Goal: Transaction & Acquisition: Book appointment/travel/reservation

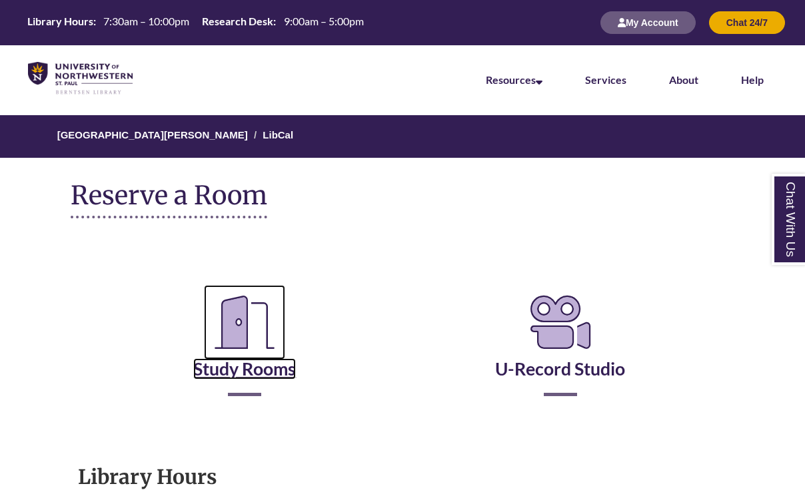
click at [245, 356] on icon "Reserve a Room" at bounding box center [244, 322] width 81 height 75
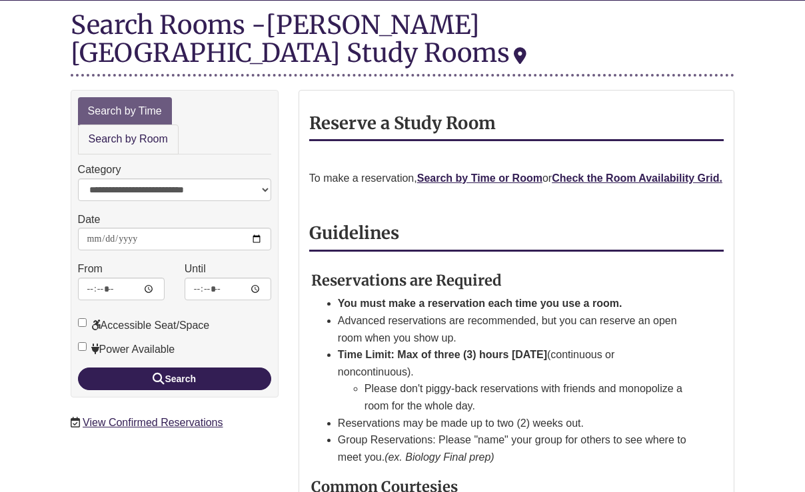
scroll to position [165, 0]
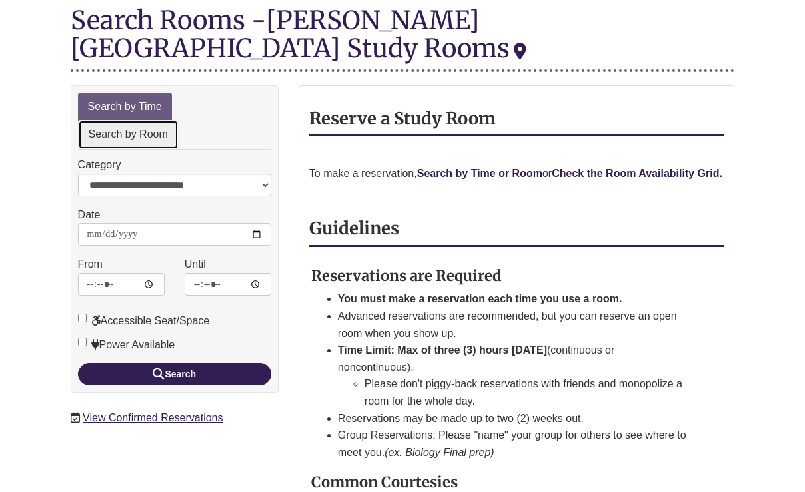
click at [157, 120] on link "Search by Room" at bounding box center [128, 135] width 101 height 30
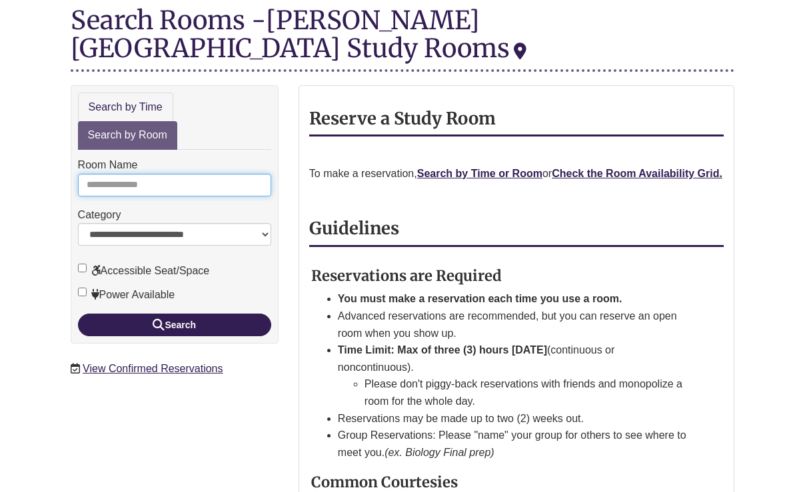
click at [173, 174] on input "Room Name" at bounding box center [174, 185] width 193 height 23
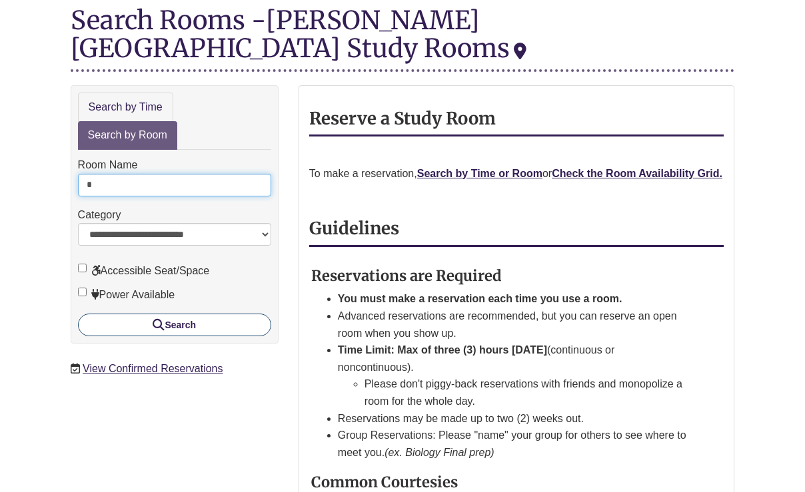
type input "*"
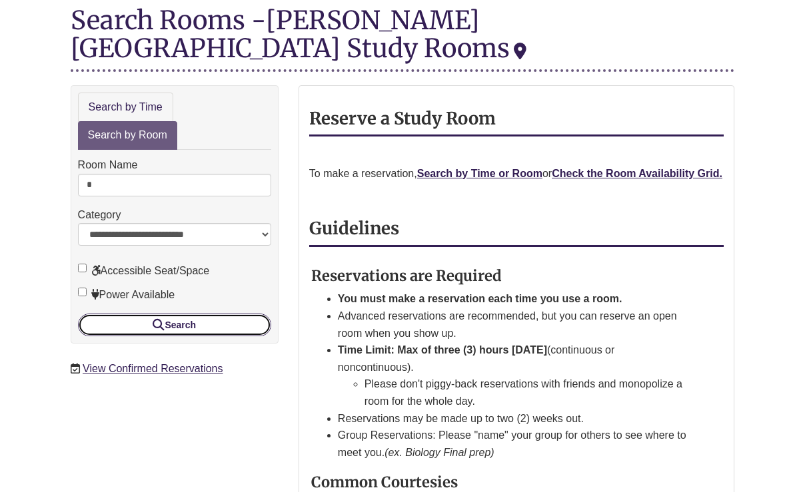
click at [202, 314] on button "Search" at bounding box center [174, 325] width 193 height 23
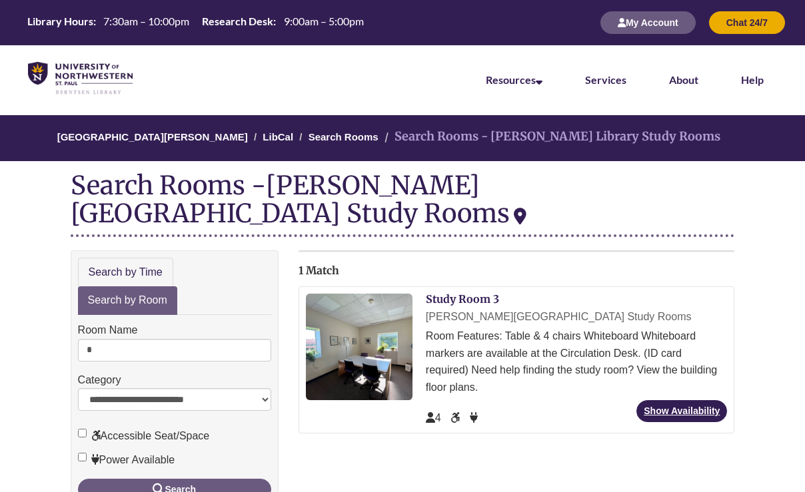
click at [470, 286] on div "Study Room 3 Berntsen Library Study Rooms Room Features: Table & 4 chairs White…" at bounding box center [516, 359] width 436 height 147
click at [468, 292] on link "Study Room 3" at bounding box center [462, 298] width 73 height 13
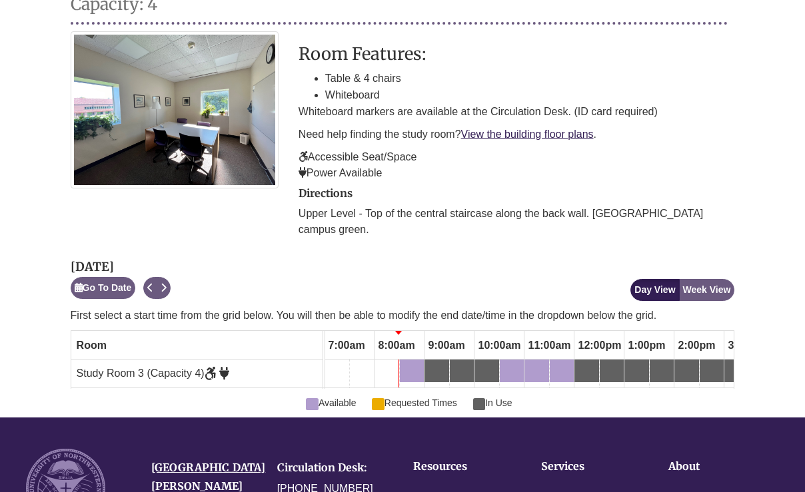
scroll to position [220, 0]
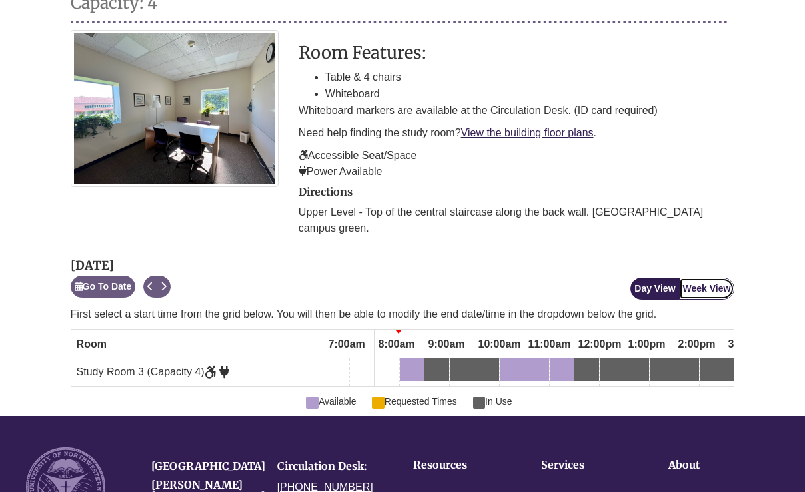
click at [716, 278] on button "Week View" at bounding box center [707, 289] width 56 height 22
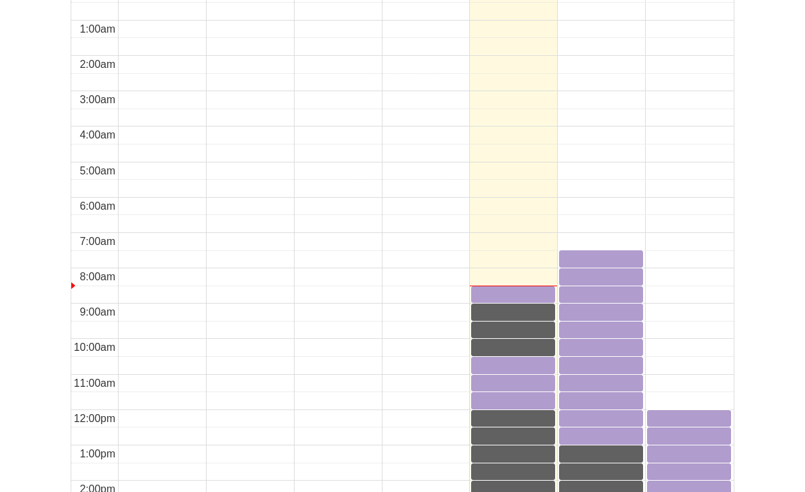
scroll to position [615, 0]
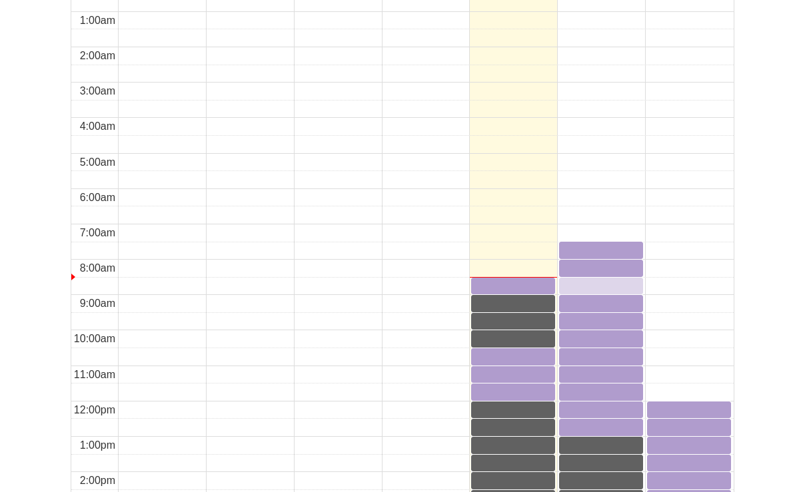
click at [609, 279] on div "8:30am Friday, October 10, 2025 - Study Room 3 - Available" at bounding box center [600, 285] width 81 height 13
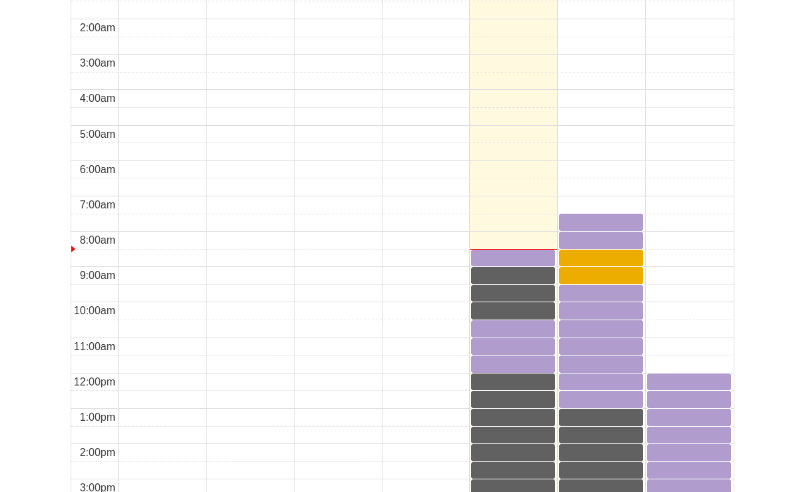
scroll to position [643, 0]
click at [603, 286] on div "9:30am Friday, October 10, 2025 - Study Room 3 - Available" at bounding box center [600, 292] width 81 height 13
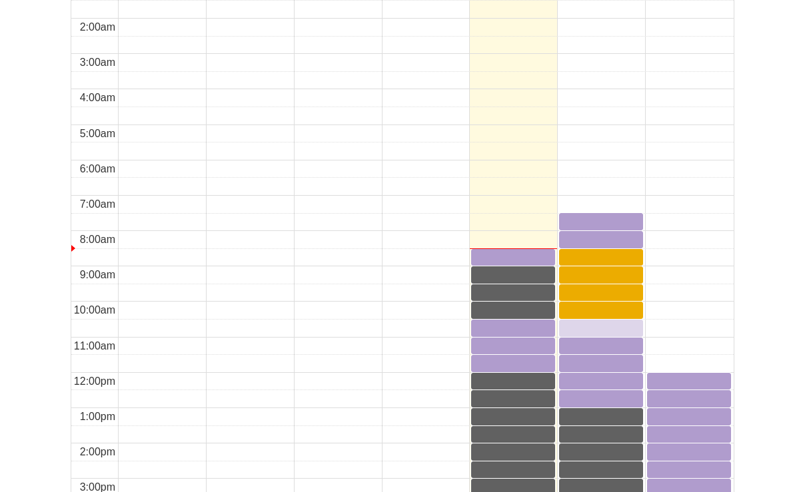
click at [609, 321] on div "10:30am Friday, October 10, 2025 - Study Room 3 - Available" at bounding box center [600, 327] width 81 height 13
click at [605, 339] on div "11:00am Friday, October 10, 2025 - Study Room 3 - Available" at bounding box center [600, 345] width 81 height 13
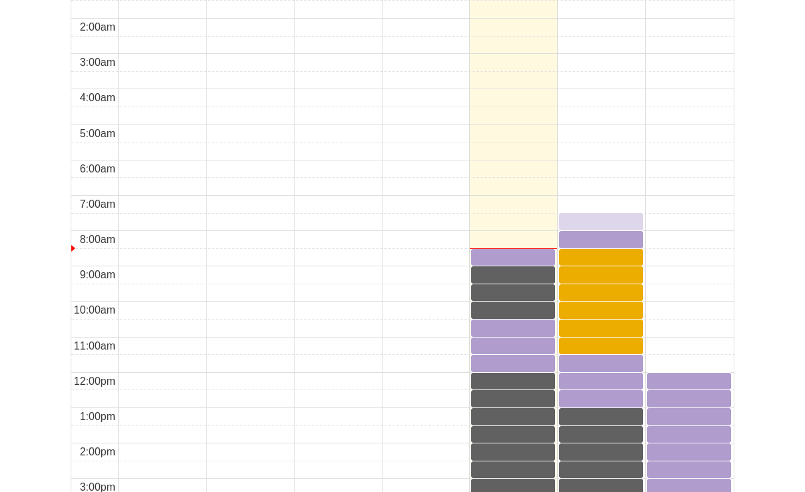
click at [592, 214] on div "7:30am Friday, October 10, 2025 - Study Room 3 - Available" at bounding box center [600, 221] width 81 height 15
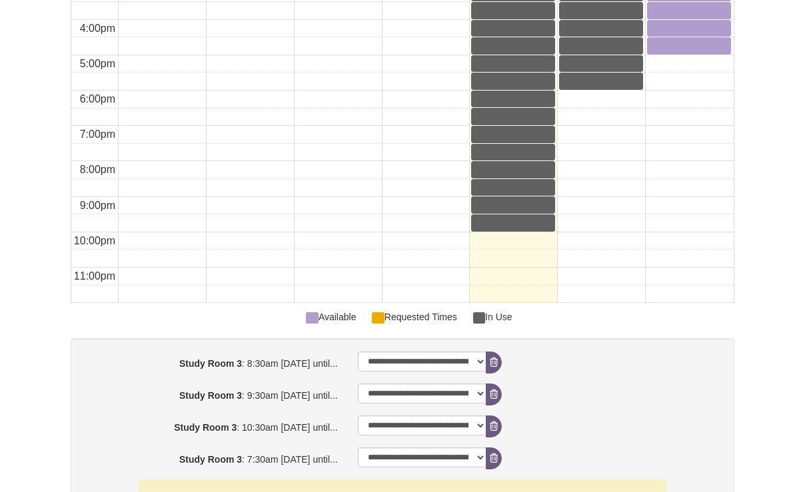
scroll to position [1142, 0]
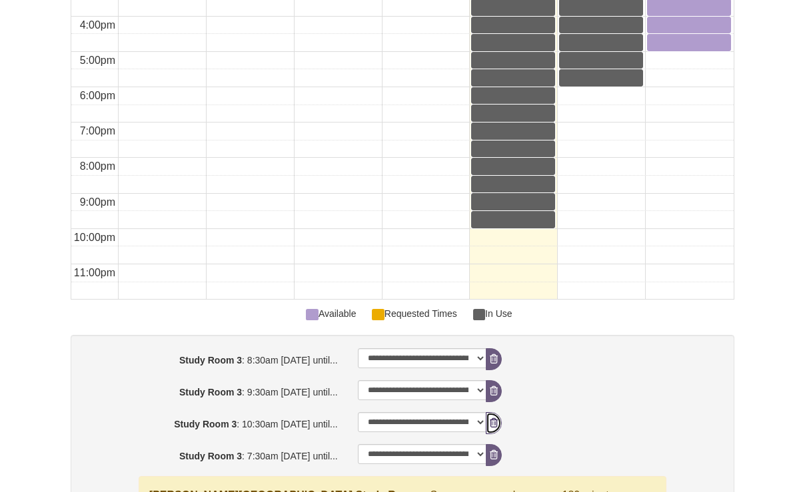
click at [492, 418] on icon "booking form" at bounding box center [494, 422] width 8 height 9
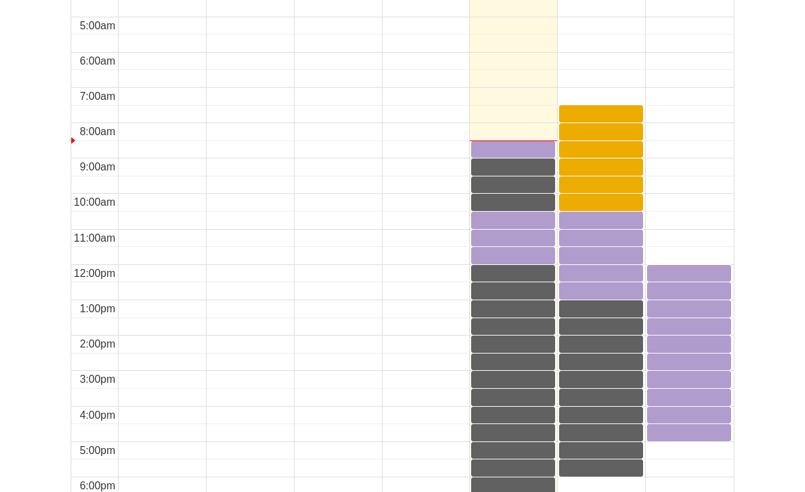
scroll to position [747, 0]
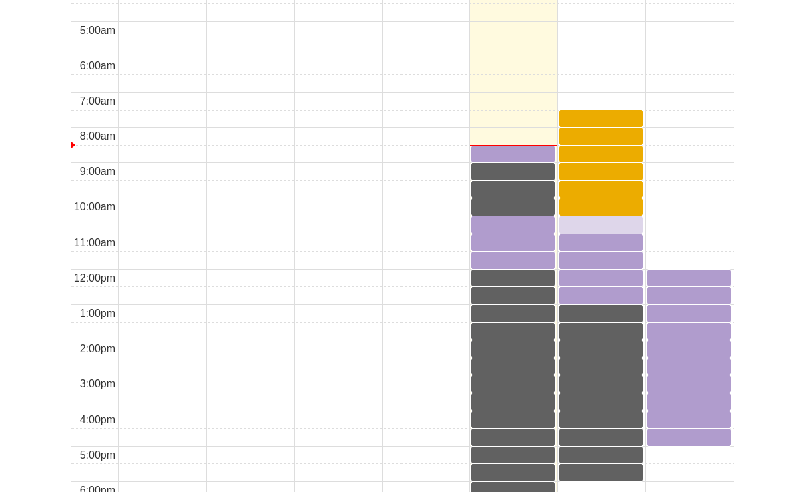
click at [581, 218] on div "10:30am Friday, October 10, 2025 - Study Room 3 - Available" at bounding box center [600, 224] width 81 height 13
click at [591, 236] on div "11:00am Friday, October 10, 2025 - Study Room 3 - Requested Times" at bounding box center [600, 243] width 81 height 15
click at [591, 236] on div "11:00am Friday, October 10, 2025 - Study Room 3 - Requested Times" at bounding box center [600, 242] width 81 height 13
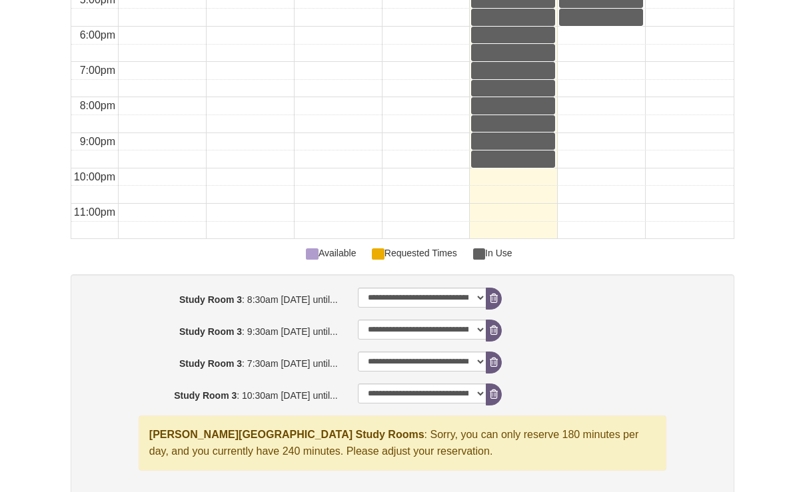
scroll to position [1206, 0]
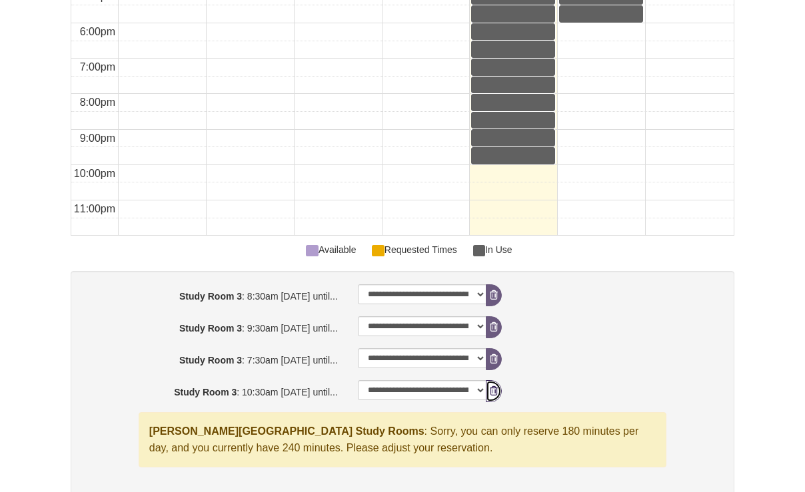
click at [493, 386] on icon "booking form" at bounding box center [494, 390] width 8 height 9
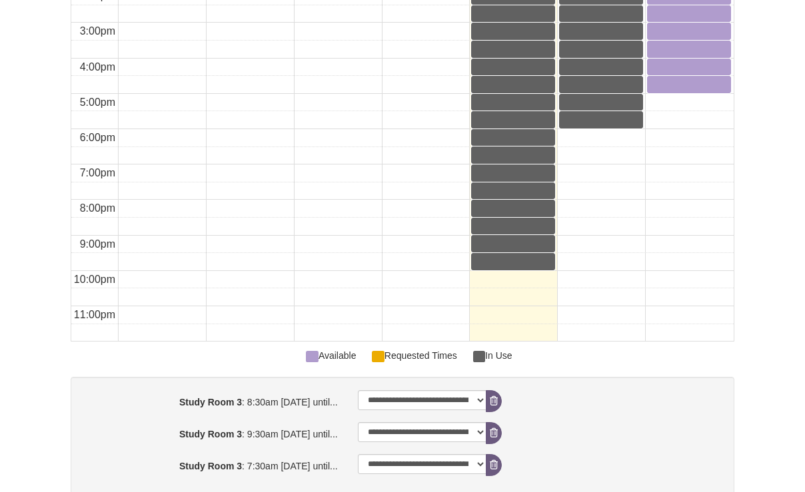
scroll to position [1252, 0]
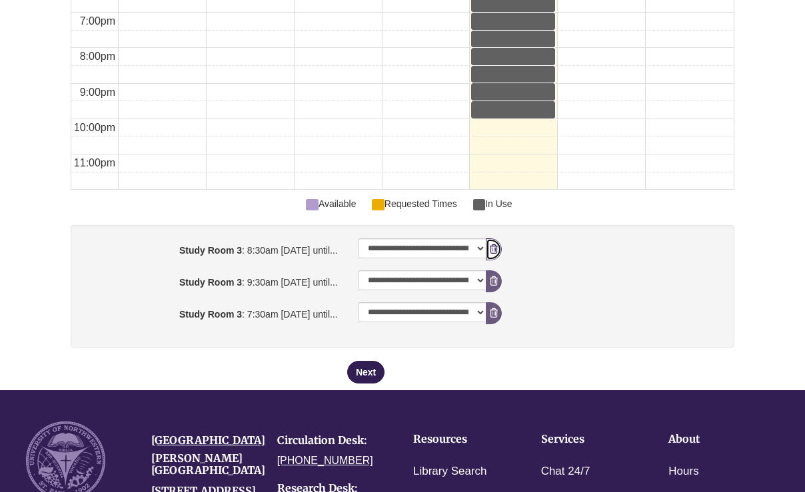
click at [496, 244] on icon "booking form" at bounding box center [494, 248] width 8 height 9
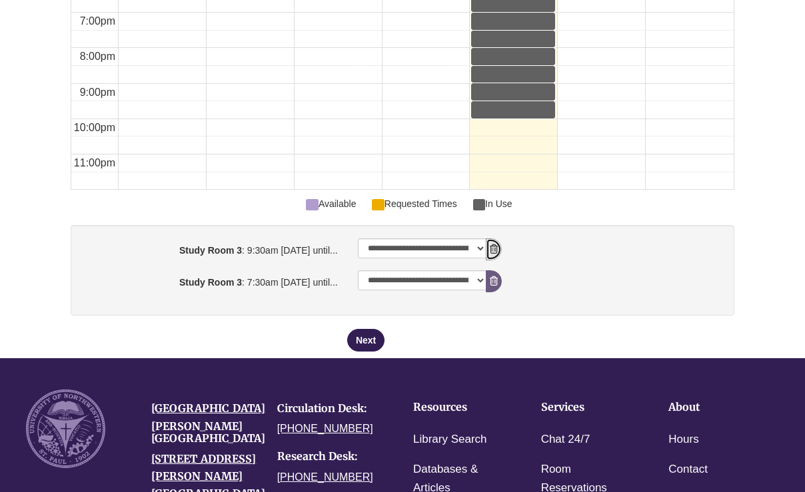
click at [496, 244] on icon "booking form" at bounding box center [494, 248] width 8 height 9
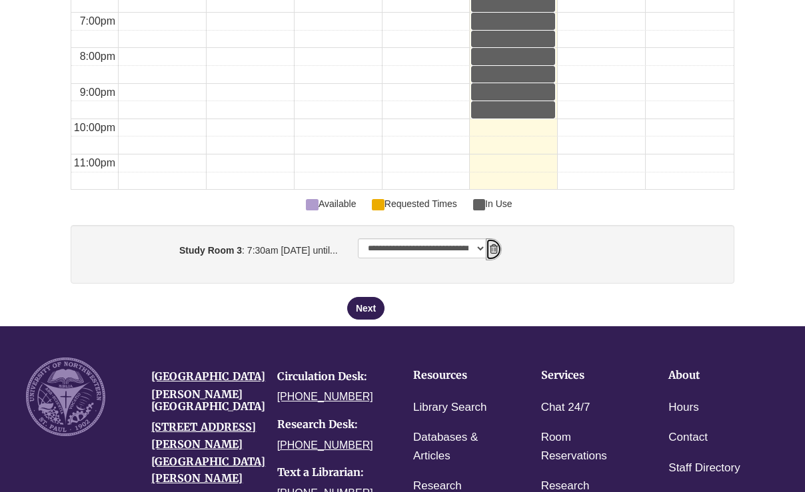
click at [496, 244] on icon "booking form" at bounding box center [494, 248] width 8 height 9
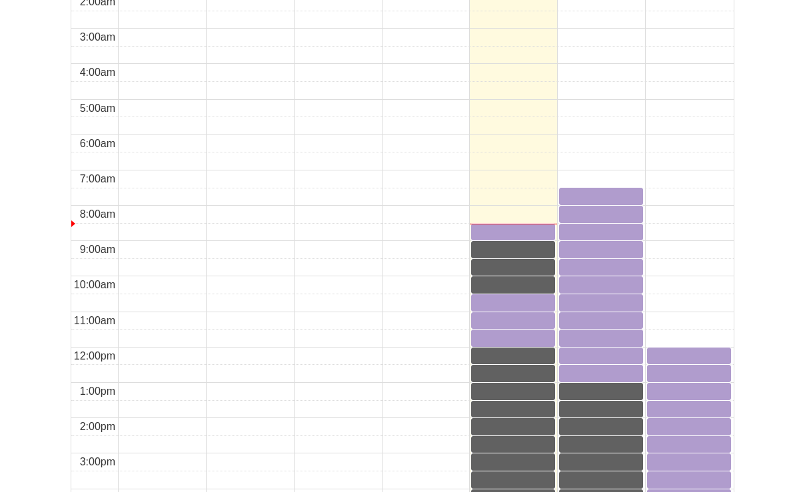
scroll to position [667, 0]
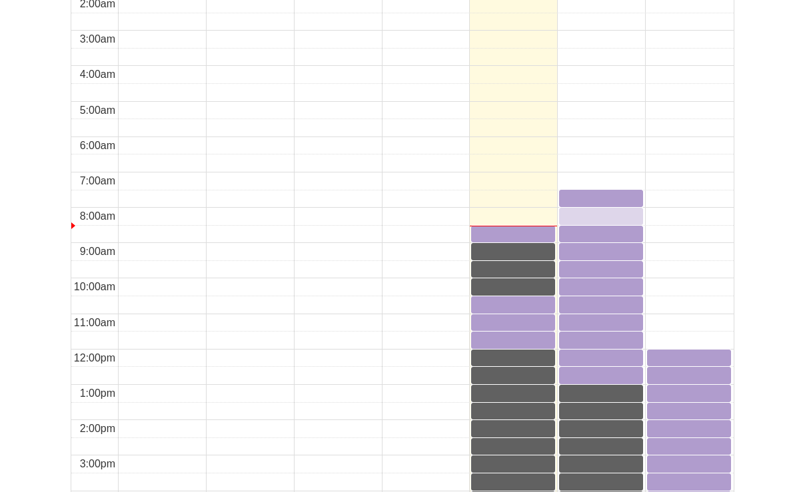
click at [573, 209] on div "8:00am Friday, October 10, 2025 - Study Room 3 - Available" at bounding box center [600, 216] width 81 height 15
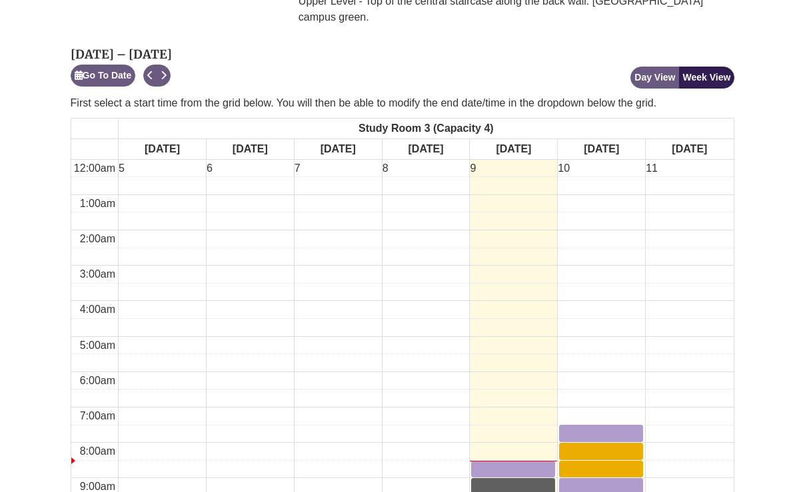
scroll to position [774, 0]
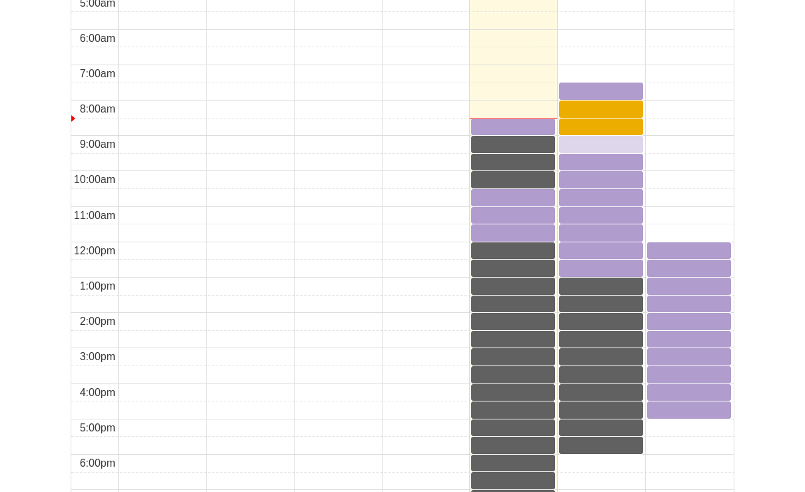
click at [591, 137] on div "9:00am Friday, October 10, 2025 - Study Room 3 - Available" at bounding box center [600, 143] width 81 height 13
click at [595, 173] on div "10:00am Friday, October 10, 2025 - Study Room 3 - Available" at bounding box center [600, 179] width 81 height 13
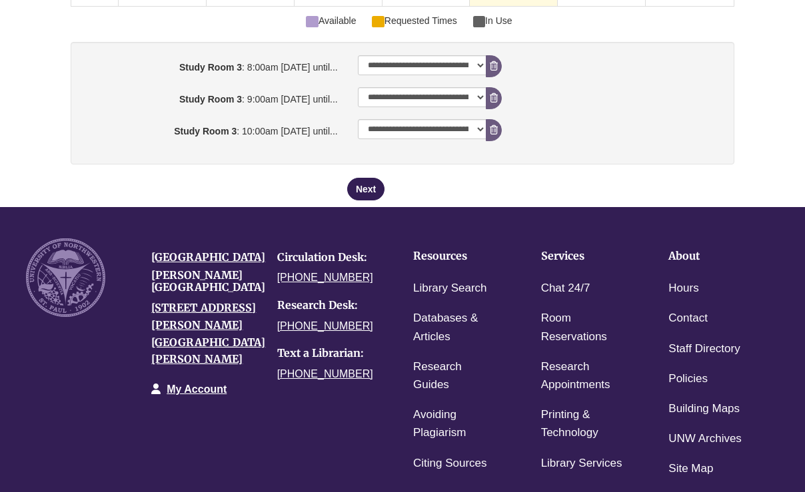
scroll to position [1415, 0]
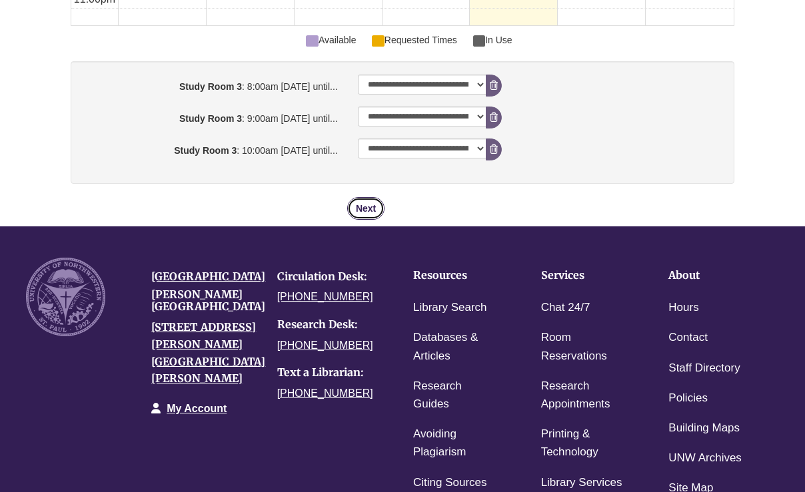
click at [376, 197] on button "Next" at bounding box center [365, 208] width 37 height 23
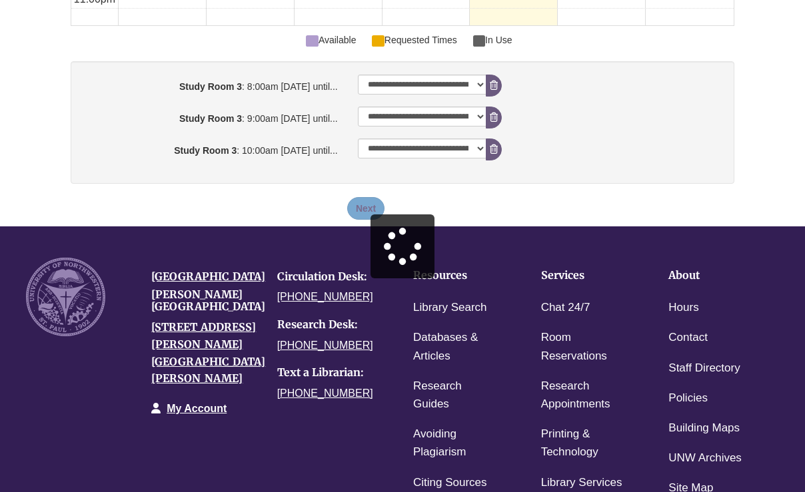
scroll to position [0, 0]
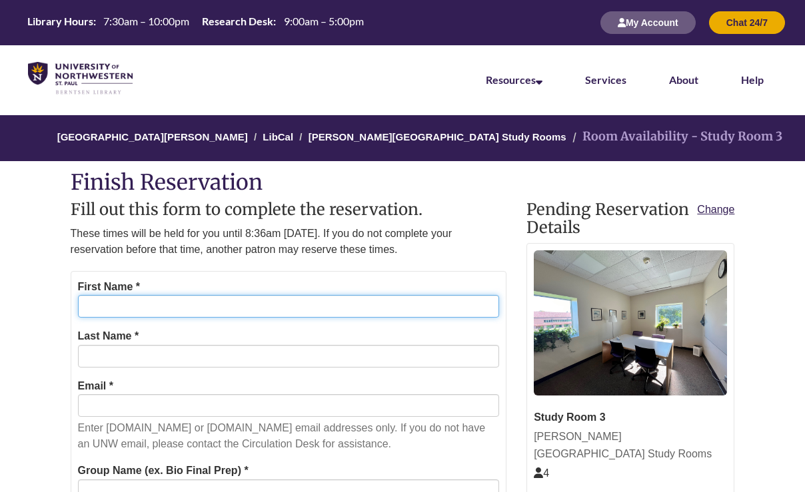
click at [307, 304] on input "First Name *" at bounding box center [289, 306] width 422 height 23
type input "******"
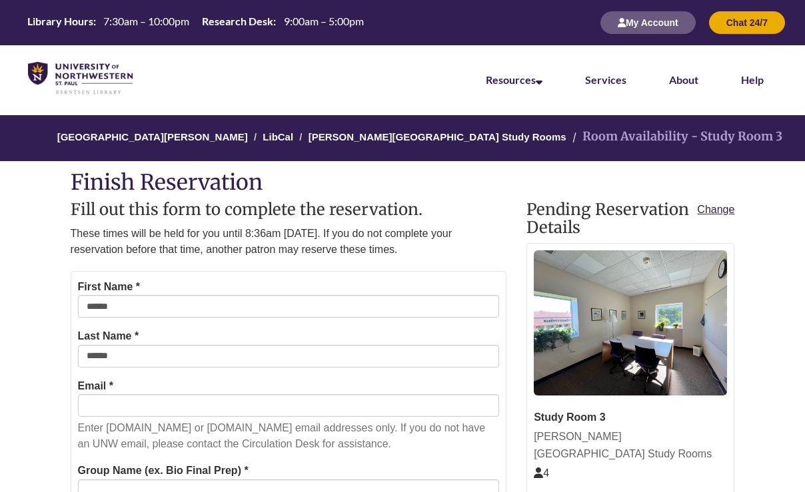
type input "**********"
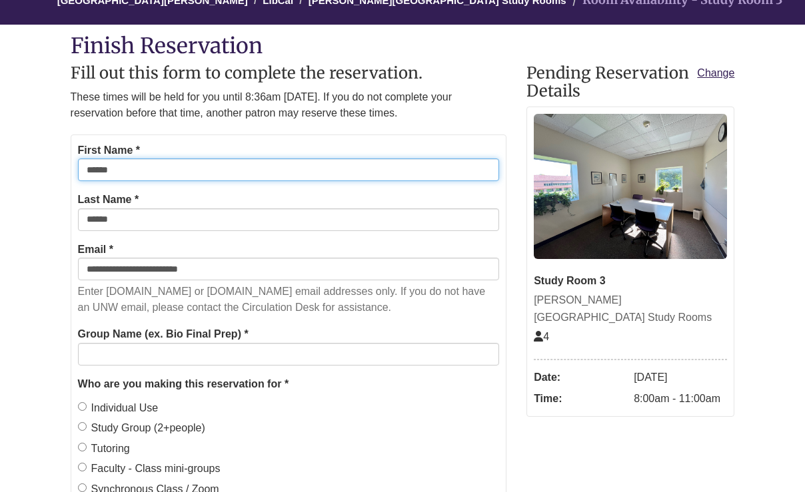
scroll to position [137, 0]
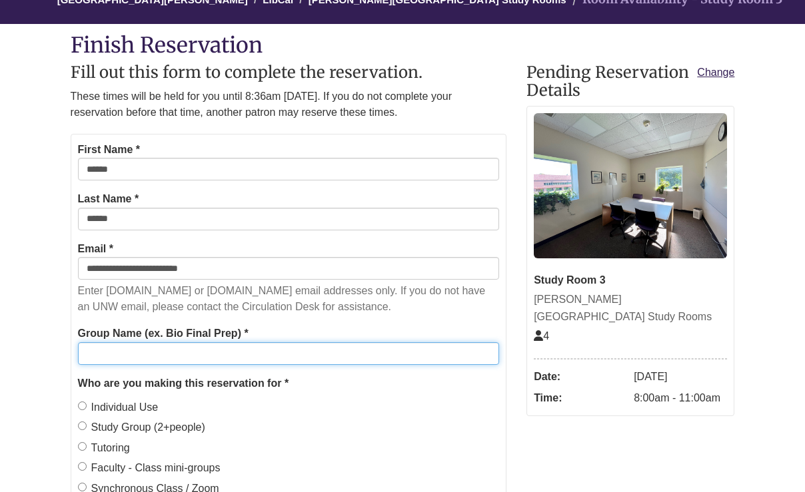
click at [229, 344] on input "Group Name (ex. Bio Final Prep) *" at bounding box center [289, 353] width 422 height 23
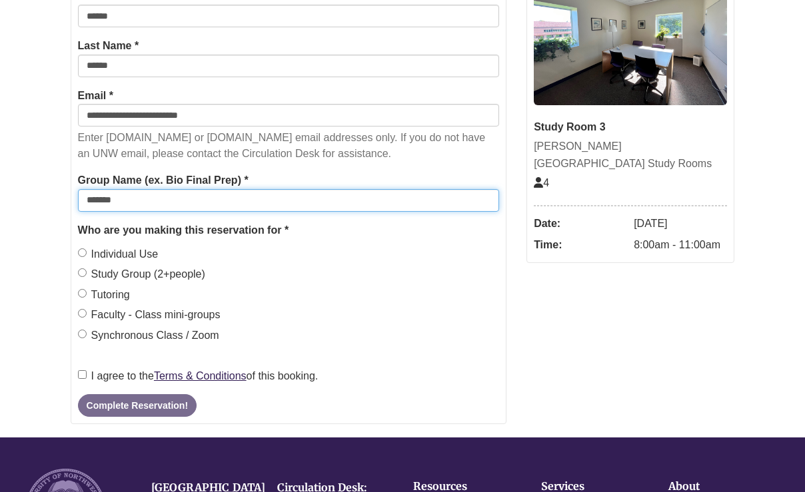
scroll to position [291, 0]
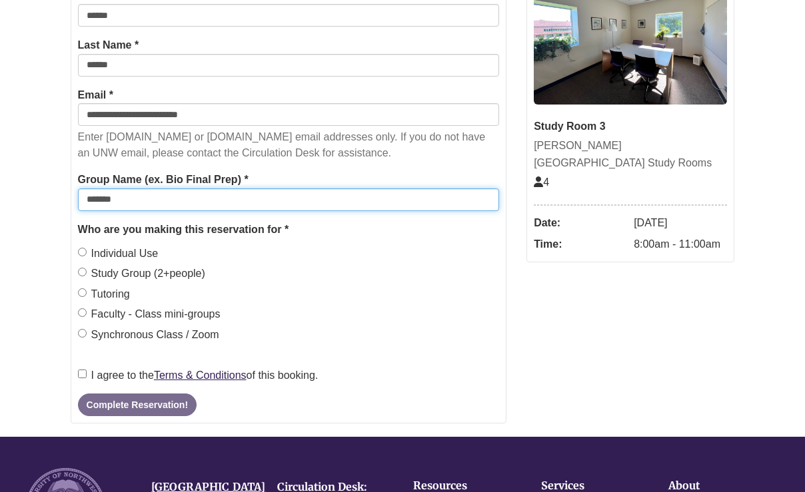
type input "*******"
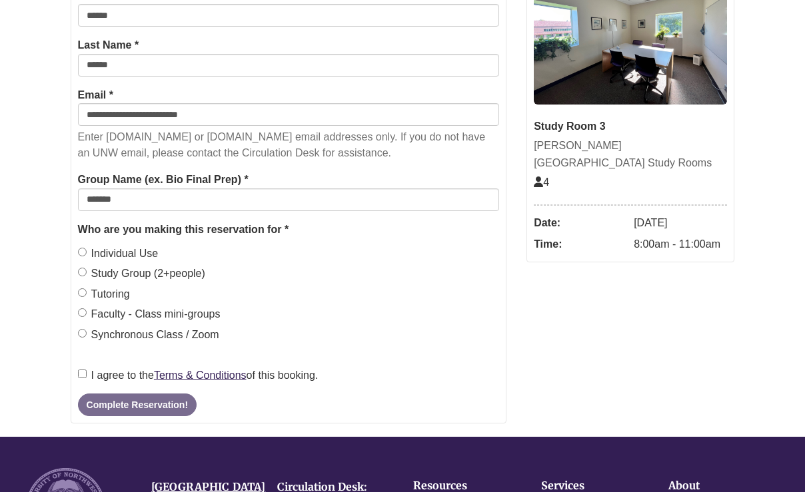
click at [122, 276] on label "Study Group (2+people)" at bounding box center [141, 273] width 127 height 17
click at [97, 367] on label "I agree to the Terms & Conditions of this booking." at bounding box center [198, 375] width 240 height 17
click at [125, 395] on button "Complete Reservation!" at bounding box center [137, 405] width 119 height 23
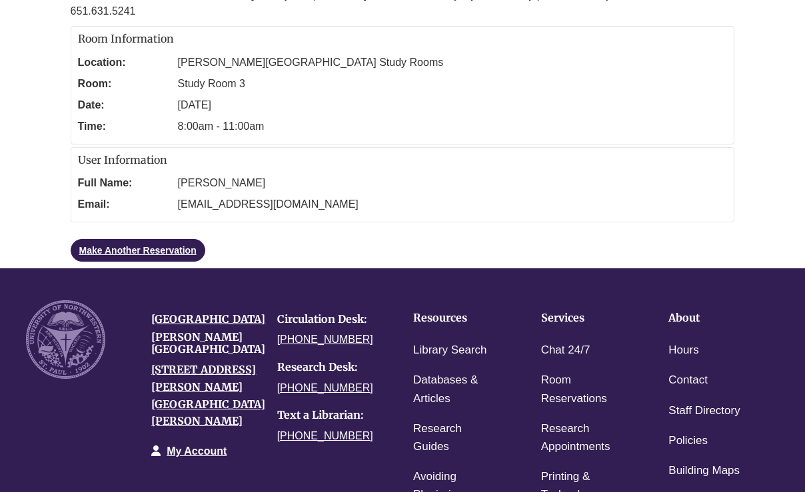
scroll to position [220, 0]
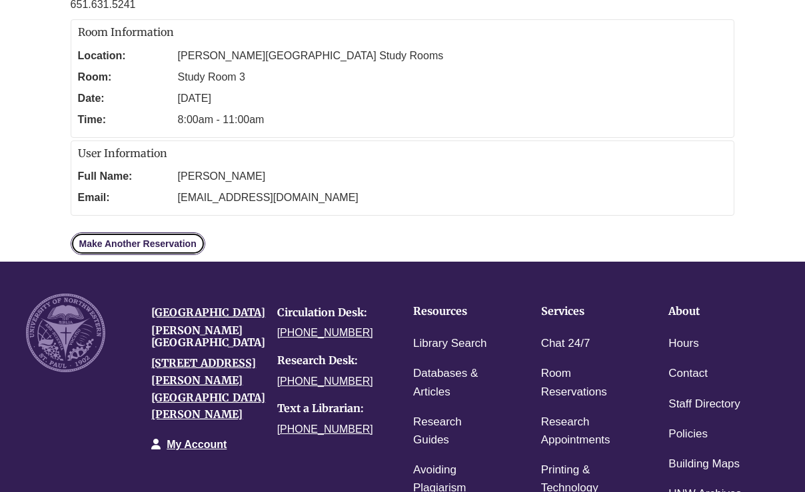
click at [167, 246] on link "Make Another Reservation" at bounding box center [138, 243] width 135 height 23
